Goal: Information Seeking & Learning: Learn about a topic

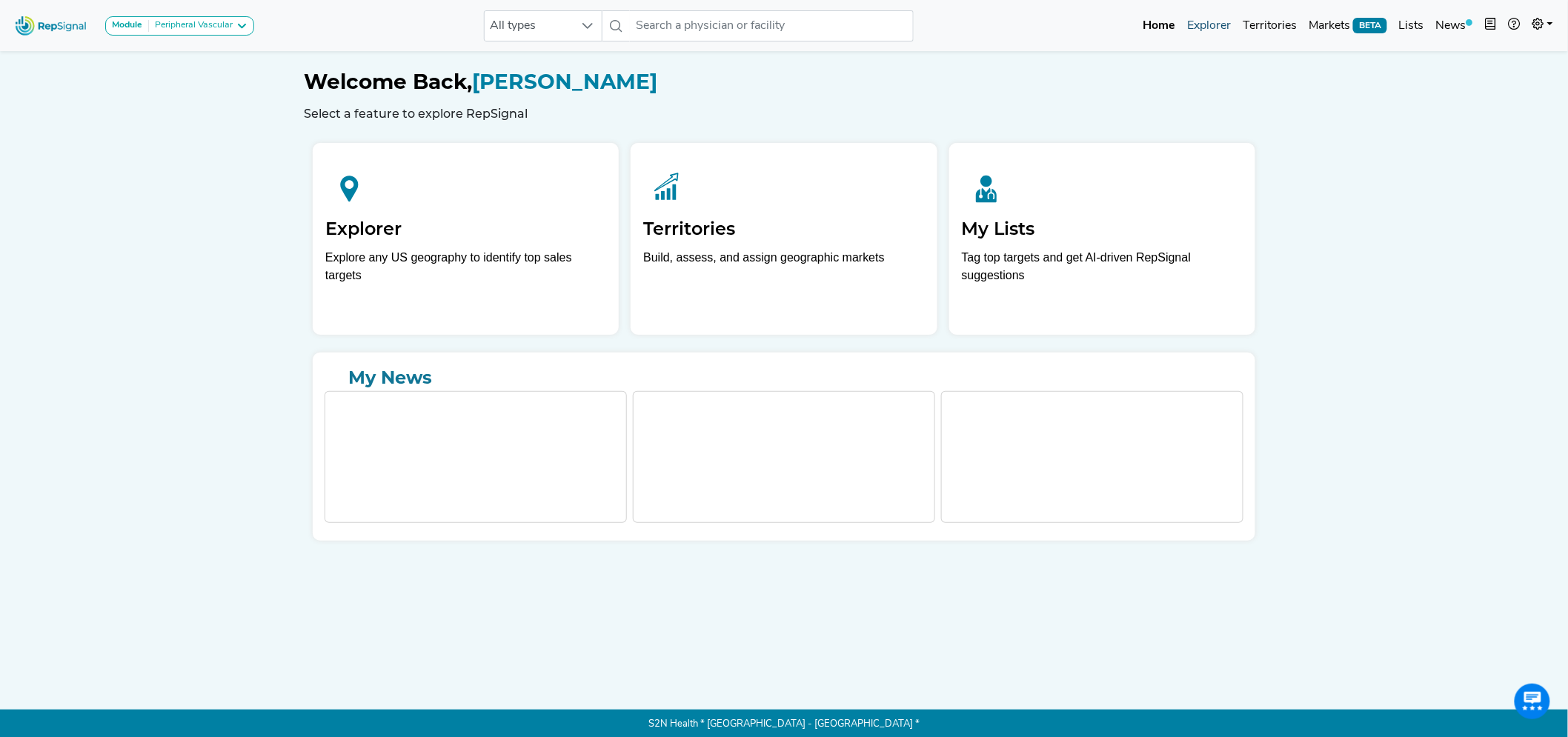
click at [1212, 33] on link "Explorer" at bounding box center [1208, 26] width 56 height 30
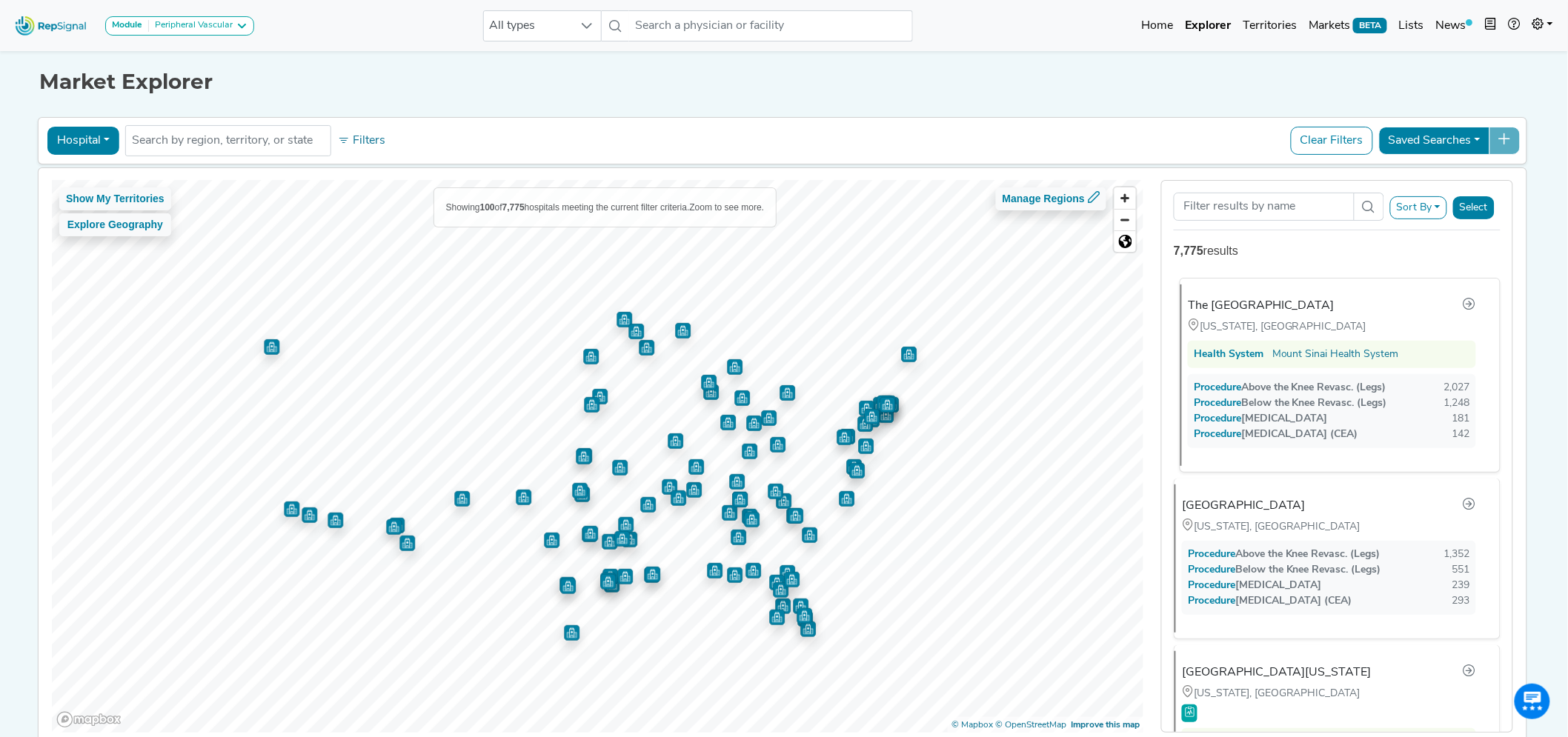
click at [1301, 344] on div "Health System Mount Sinai Health System" at bounding box center [1332, 354] width 288 height 27
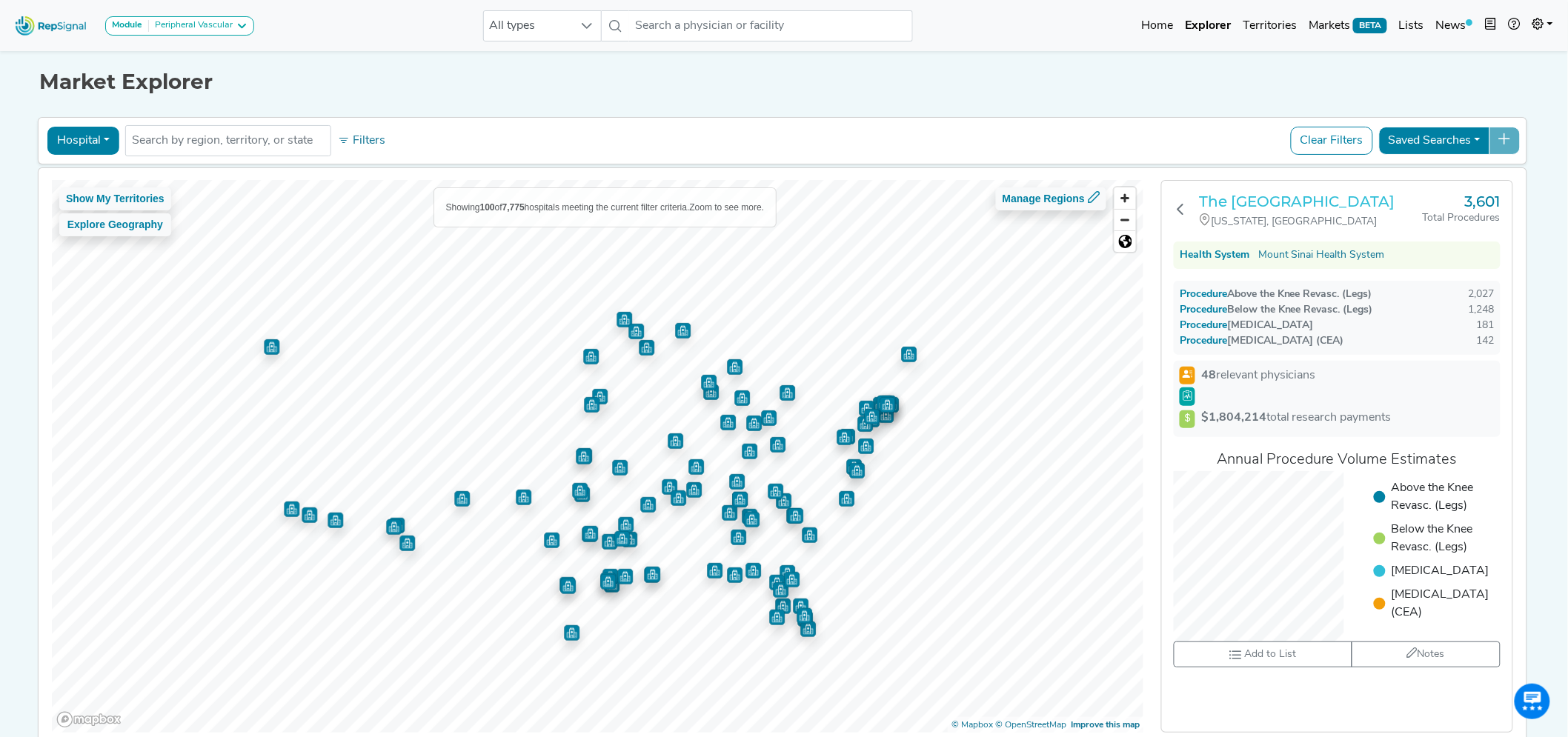
click at [1245, 201] on h3 "The [GEOGRAPHIC_DATA]" at bounding box center [1311, 201] width 224 height 18
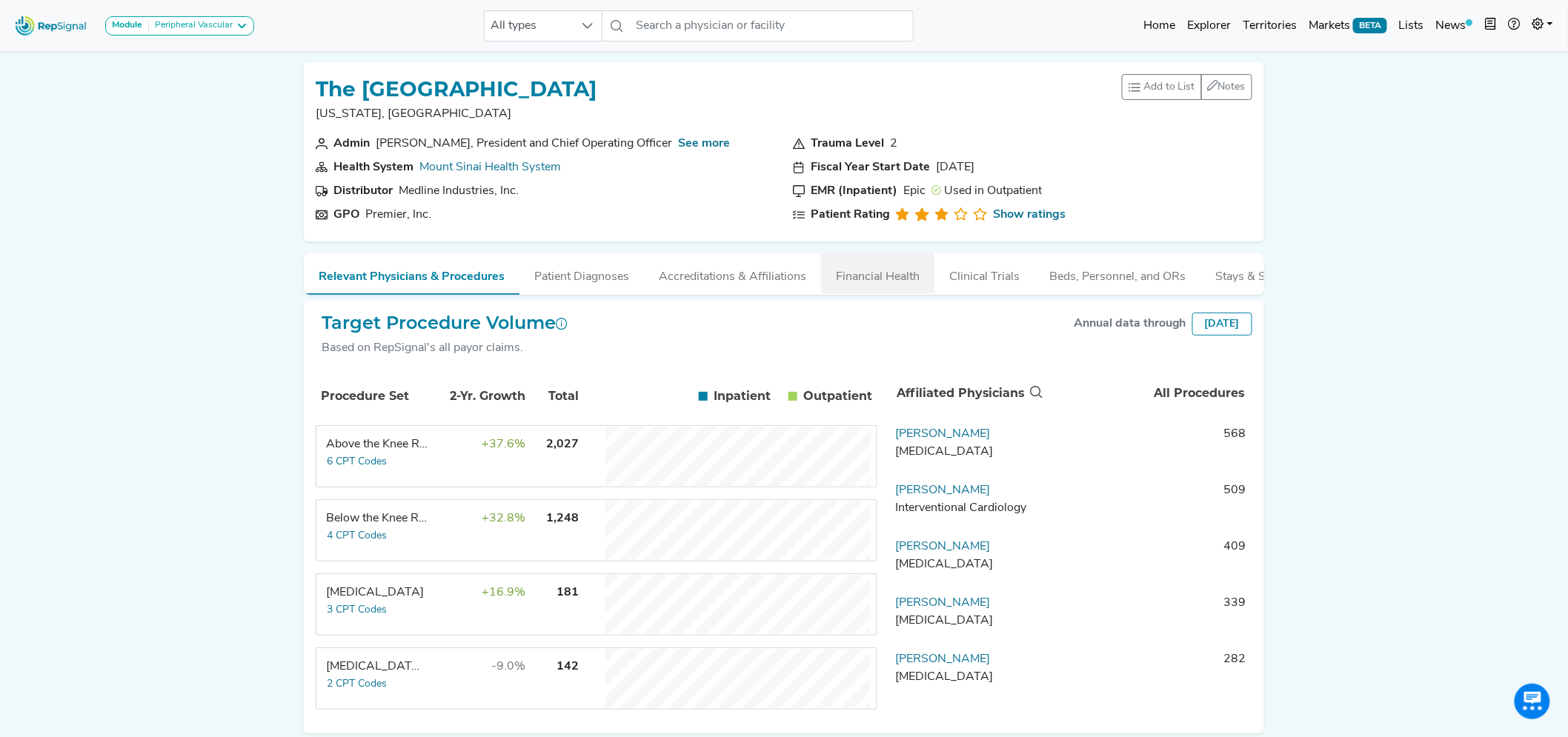
click at [879, 267] on button "Financial Health" at bounding box center [877, 273] width 113 height 40
